Goal: Task Accomplishment & Management: Manage account settings

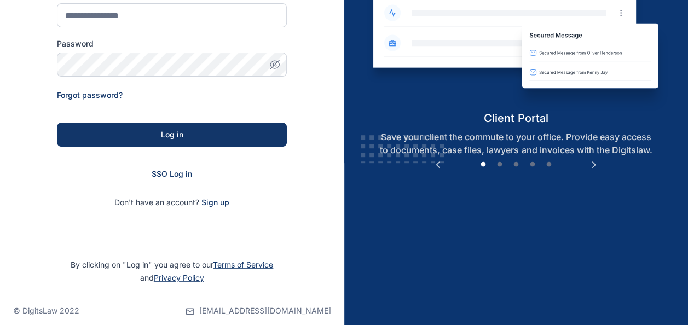
scroll to position [174, 0]
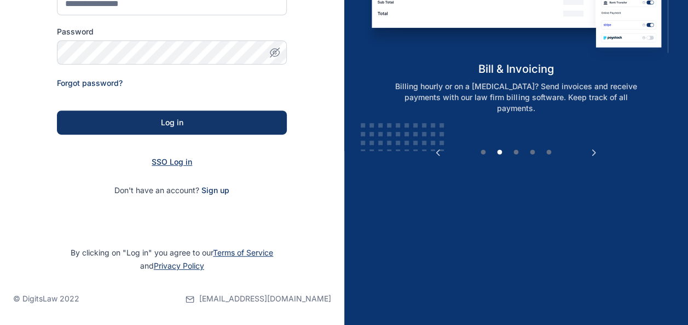
click at [164, 163] on span "SSO Log in" at bounding box center [172, 161] width 41 height 9
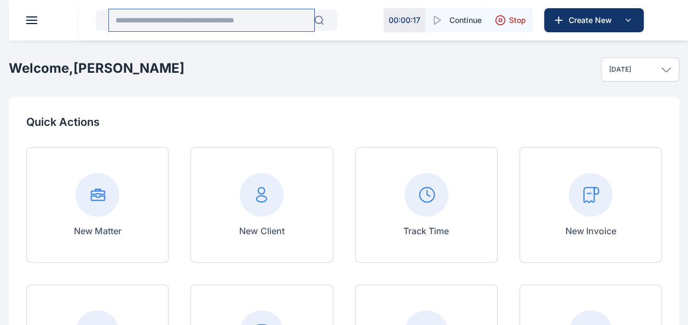
click at [179, 15] on input "text" at bounding box center [211, 20] width 205 height 22
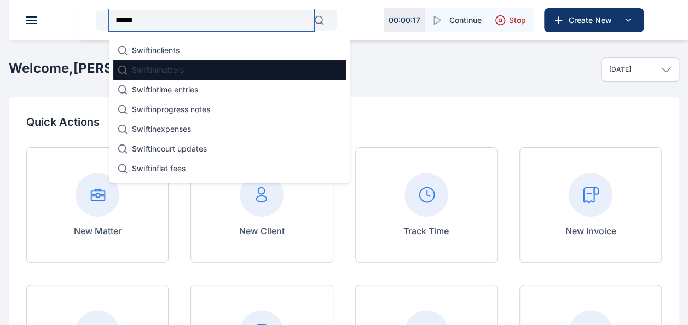
type input "*****"
click at [174, 65] on p "Swift in matters" at bounding box center [158, 70] width 52 height 11
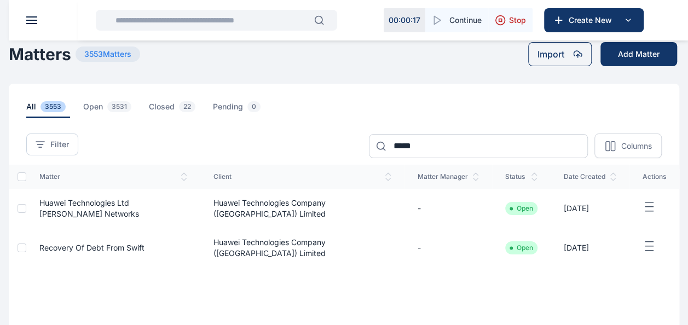
click at [652, 209] on icon "button" at bounding box center [649, 207] width 13 height 14
click at [450, 269] on div "matter client matter manager status date created actions Huawei Technologies Lt…" at bounding box center [344, 236] width 671 height 143
click at [649, 211] on line "button" at bounding box center [650, 211] width 8 height 0
click at [610, 222] on div "Edit" at bounding box center [623, 220] width 72 height 25
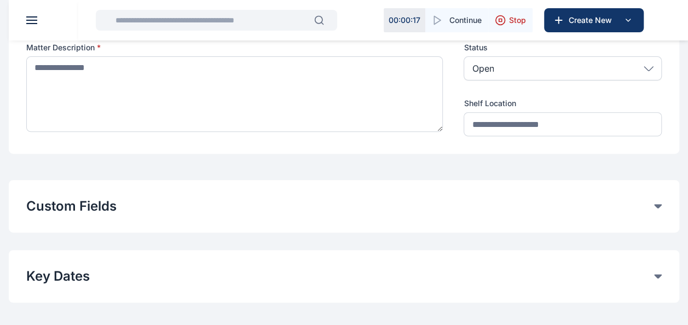
type input "**********"
type textarea "**********"
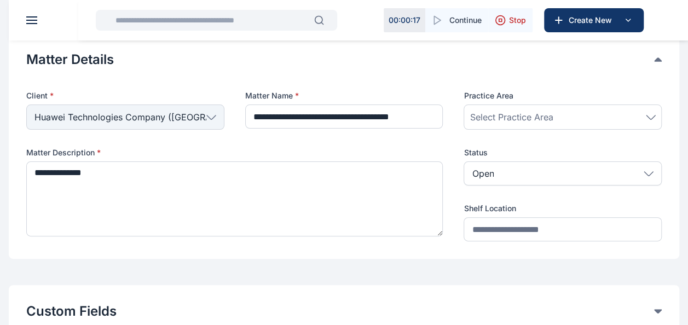
scroll to position [37, 0]
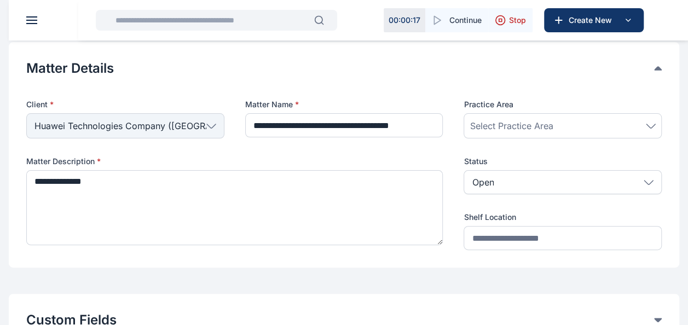
click at [27, 23] on span at bounding box center [31, 23] width 11 height 1
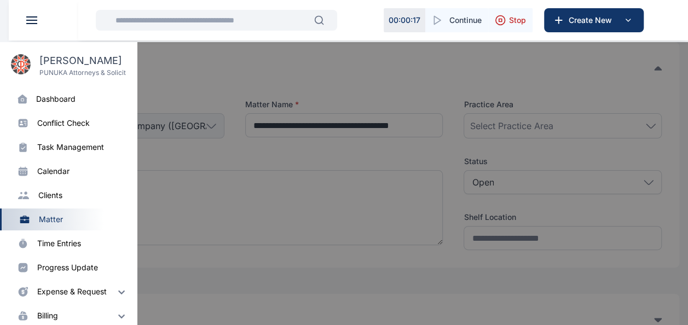
click at [68, 265] on div "progress update" at bounding box center [67, 267] width 61 height 11
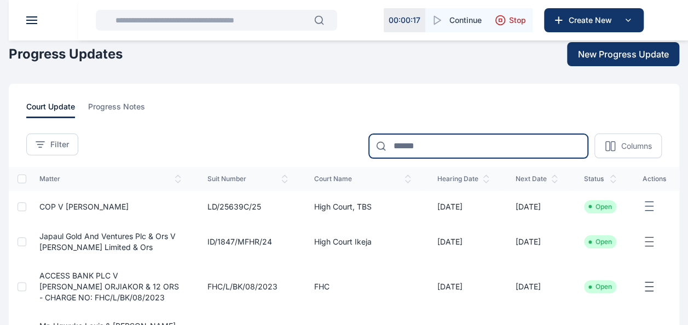
click at [433, 141] on input at bounding box center [478, 146] width 219 height 24
type input "*****"
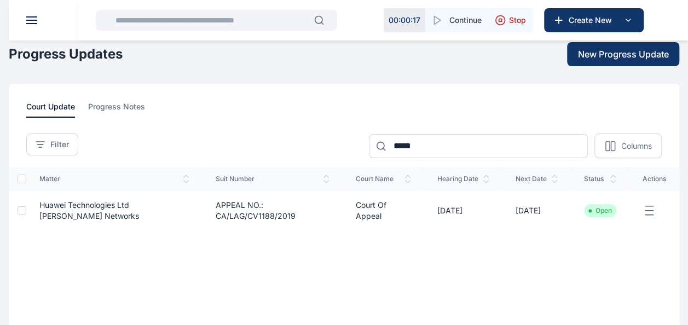
click at [436, 250] on div "matter suit number court name hearing date next date status actions Huawei Tech…" at bounding box center [344, 238] width 671 height 143
click at [652, 211] on icon "button" at bounding box center [649, 211] width 13 height 14
click at [617, 222] on div "Edit" at bounding box center [611, 223] width 74 height 25
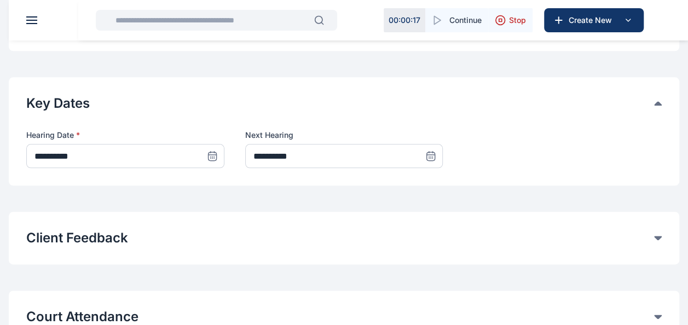
scroll to position [572, 0]
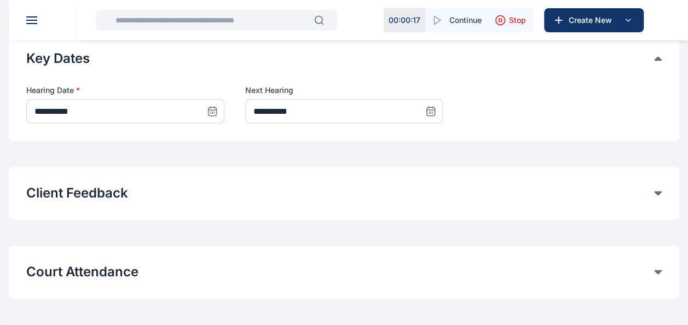
click at [434, 111] on icon at bounding box center [431, 111] width 11 height 11
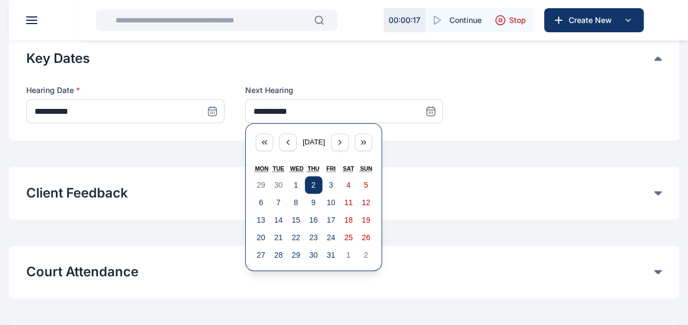
click at [314, 187] on abbr "2" at bounding box center [314, 185] width 4 height 9
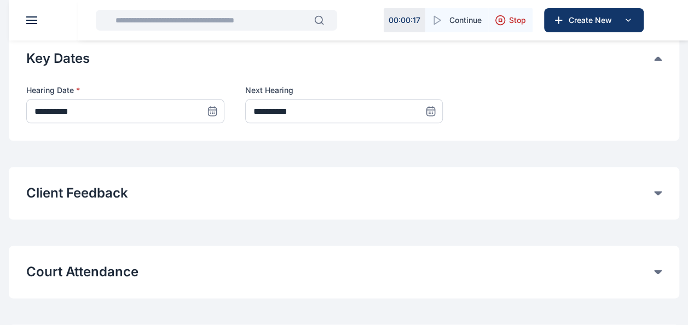
click at [432, 110] on icon at bounding box center [431, 110] width 8 height 0
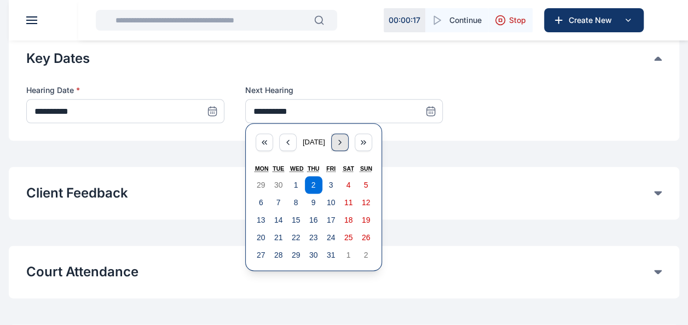
click at [344, 144] on icon "button" at bounding box center [340, 142] width 9 height 9
click at [264, 205] on button "3" at bounding box center [261, 203] width 18 height 18
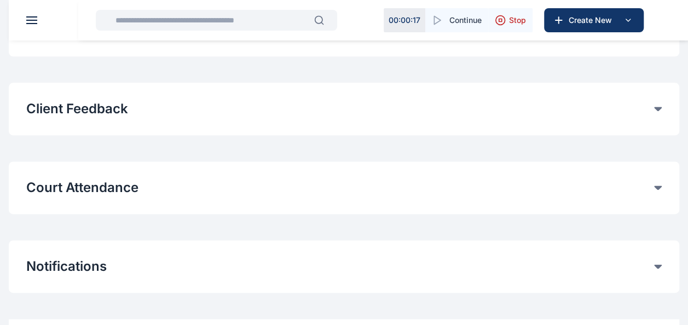
scroll to position [709, 0]
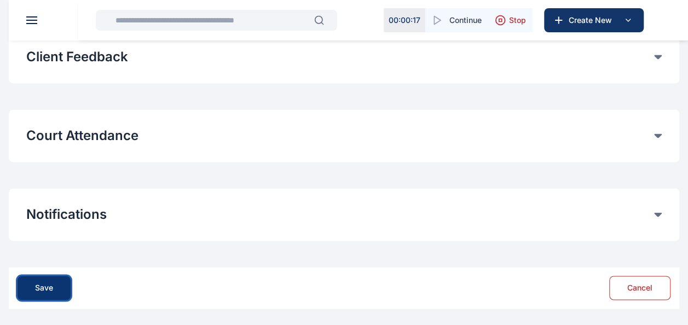
click at [49, 288] on div "Save" at bounding box center [44, 288] width 18 height 11
type input "**********"
